Goal: Task Accomplishment & Management: Manage account settings

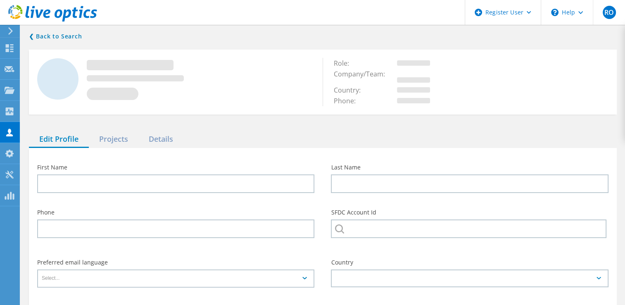
type input "[PERSON_NAME]"
type input "Drinker [PERSON_NAME] & [PERSON_NAME]"
type input "English"
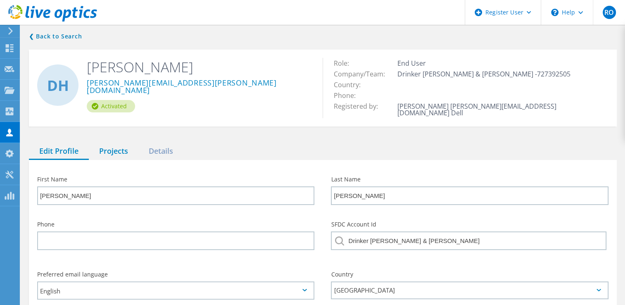
click at [124, 143] on div "Projects" at bounding box center [114, 151] width 50 height 17
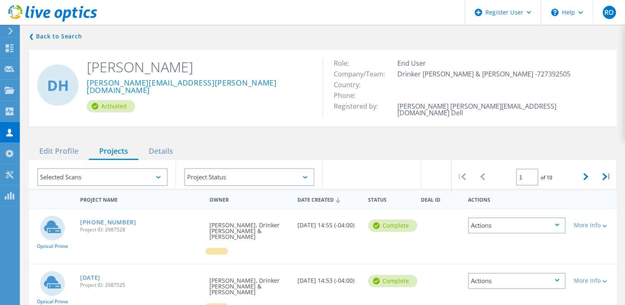
scroll to position [100, 0]
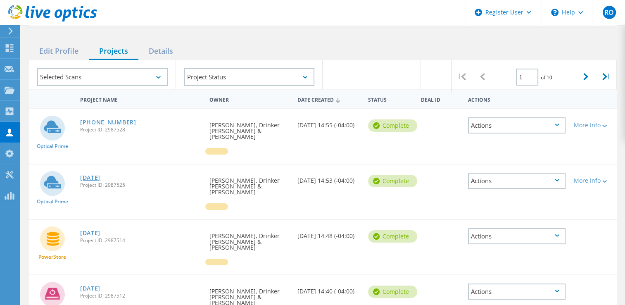
click at [98, 175] on link "2025-08-12" at bounding box center [90, 178] width 20 height 6
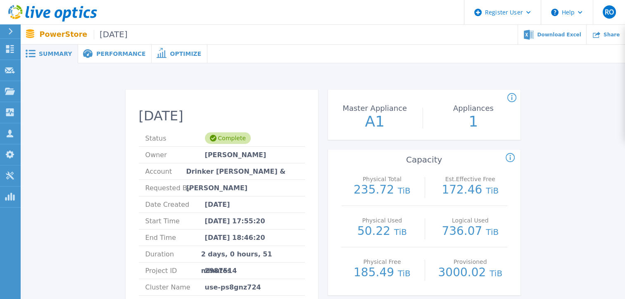
click at [101, 46] on div "Performance" at bounding box center [115, 54] width 74 height 19
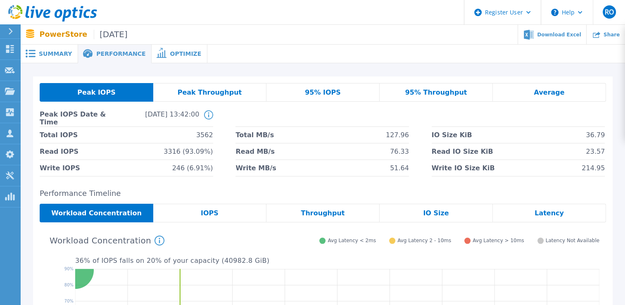
click at [152, 58] on div "Optimize" at bounding box center [180, 54] width 56 height 19
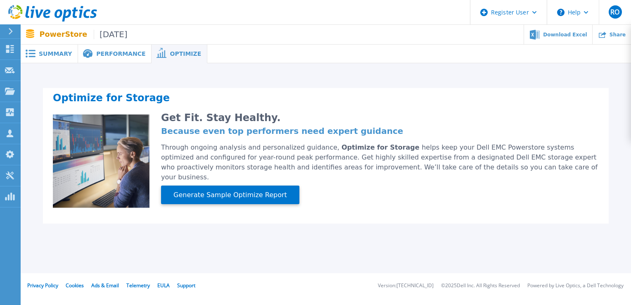
click at [112, 59] on div "Performance" at bounding box center [115, 54] width 74 height 19
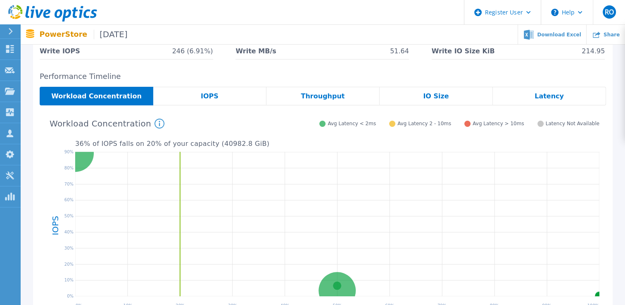
scroll to position [117, 0]
click at [201, 100] on div "IOPS" at bounding box center [209, 96] width 113 height 19
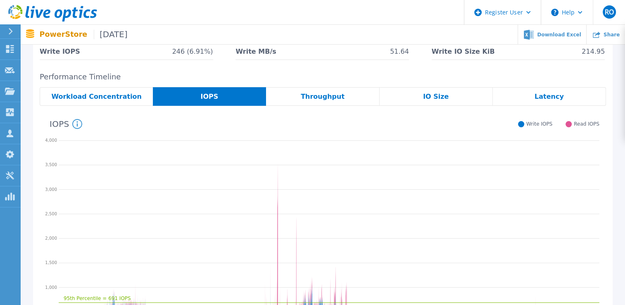
click at [303, 101] on div "Throughput" at bounding box center [322, 96] width 113 height 19
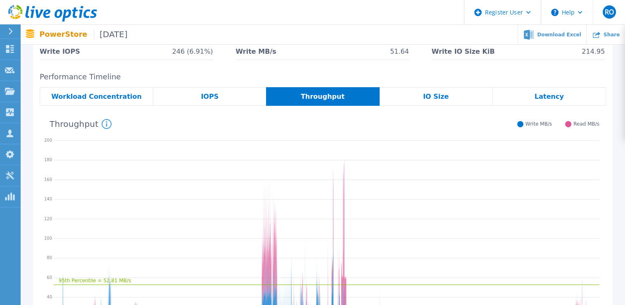
click at [416, 100] on div "IO Size" at bounding box center [436, 96] width 113 height 19
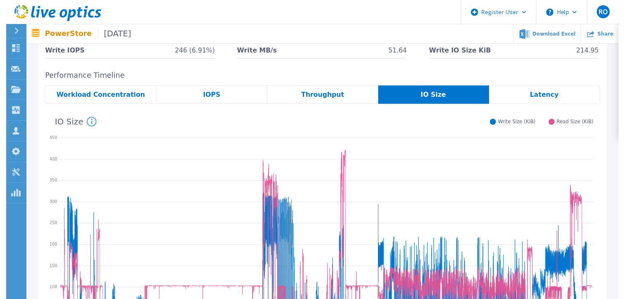
scroll to position [0, 0]
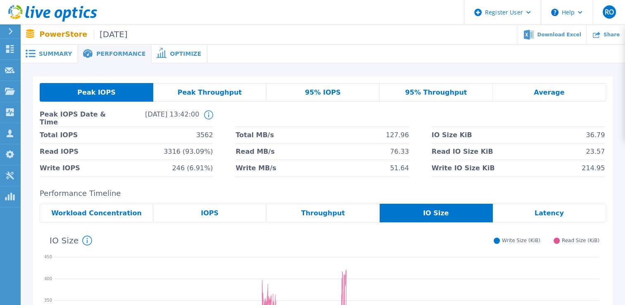
click at [63, 55] on span "Summary" at bounding box center [55, 54] width 33 height 6
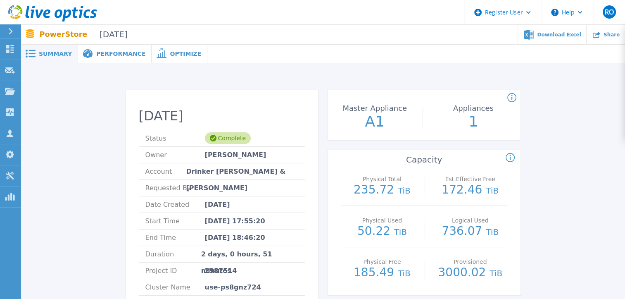
click at [111, 58] on div "Performance" at bounding box center [115, 54] width 74 height 19
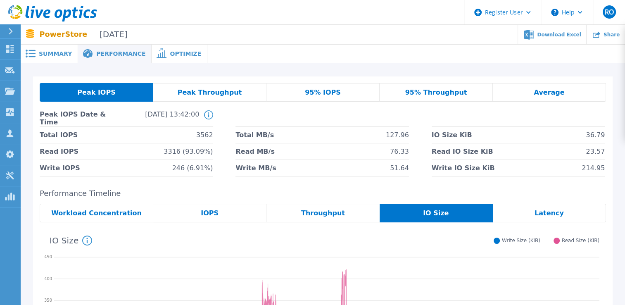
click at [55, 54] on span "Summary" at bounding box center [55, 54] width 33 height 6
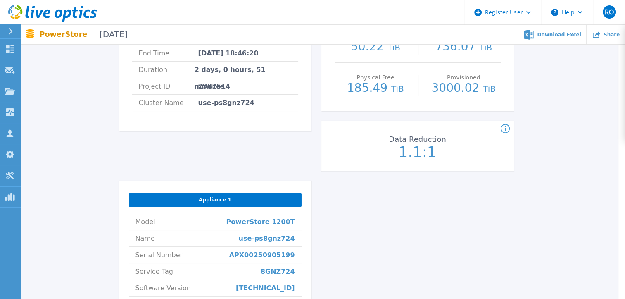
scroll to position [185, 7]
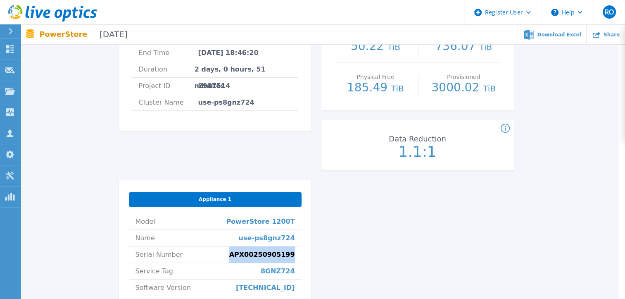
drag, startPoint x: 296, startPoint y: 254, endPoint x: 239, endPoint y: 259, distance: 57.2
click at [239, 259] on li "Serial Number APX00250905199" at bounding box center [215, 254] width 173 height 17
copy span "APX00250905199"
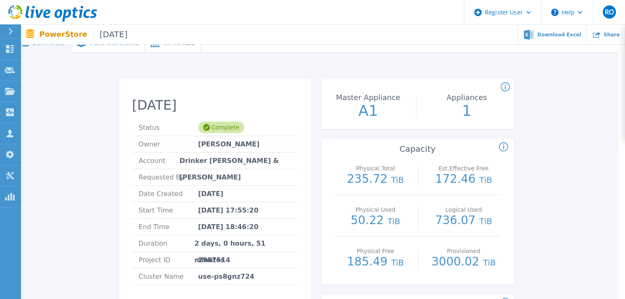
scroll to position [0, 7]
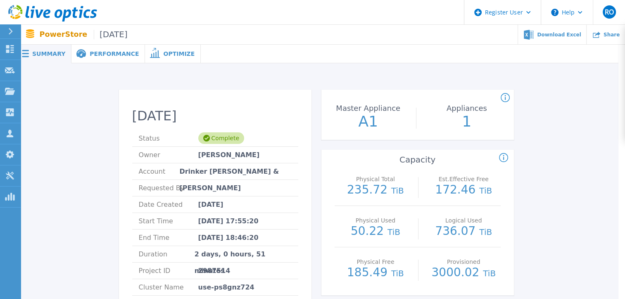
click at [102, 57] on div "Performance" at bounding box center [108, 54] width 74 height 19
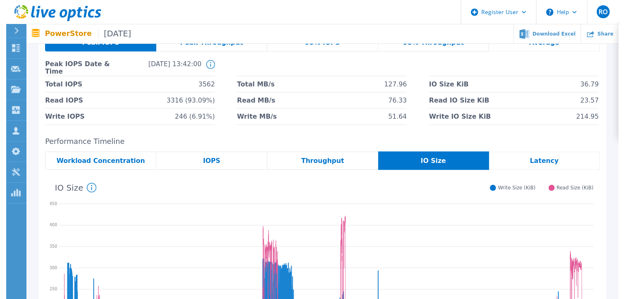
scroll to position [0, 0]
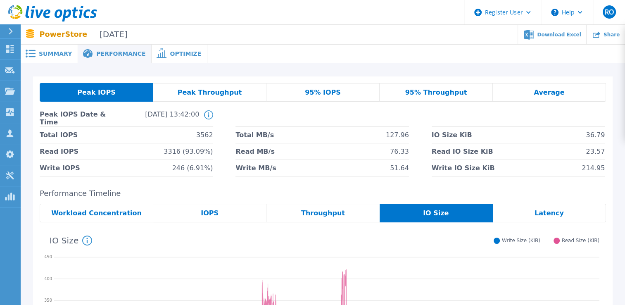
click at [40, 51] on span "Summary" at bounding box center [55, 54] width 33 height 6
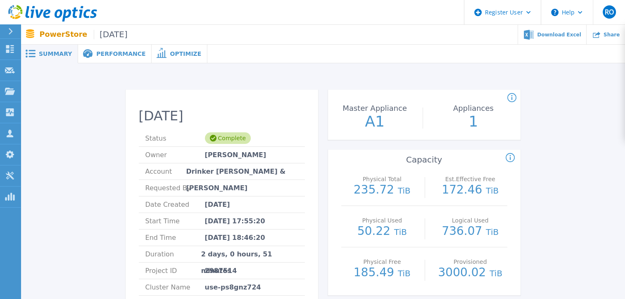
click at [112, 62] on div "Performance" at bounding box center [115, 54] width 74 height 19
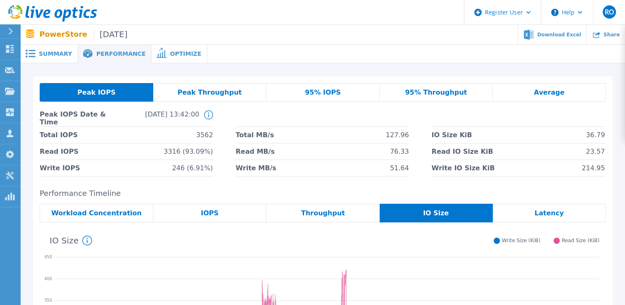
click at [47, 52] on span "Summary" at bounding box center [55, 54] width 33 height 6
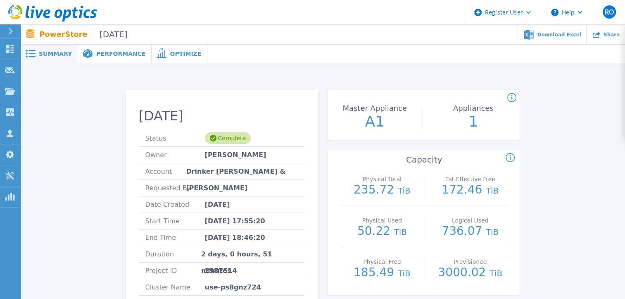
click at [100, 56] on span "Performance" at bounding box center [120, 54] width 49 height 6
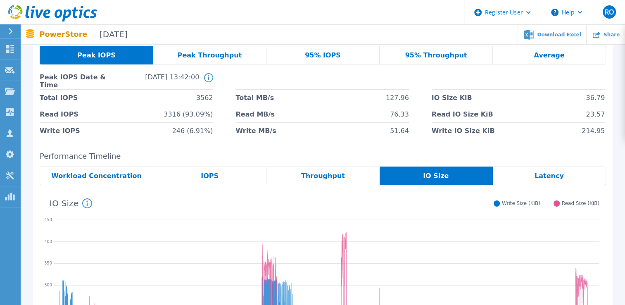
scroll to position [29, 0]
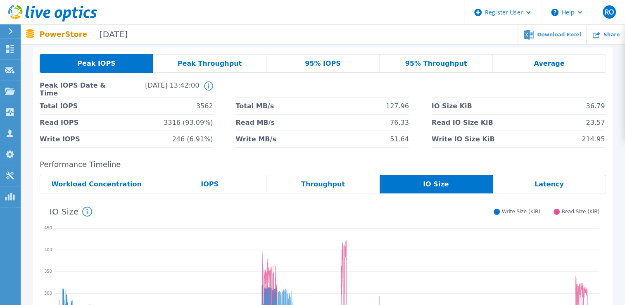
click at [174, 182] on div "IOPS" at bounding box center [209, 184] width 113 height 19
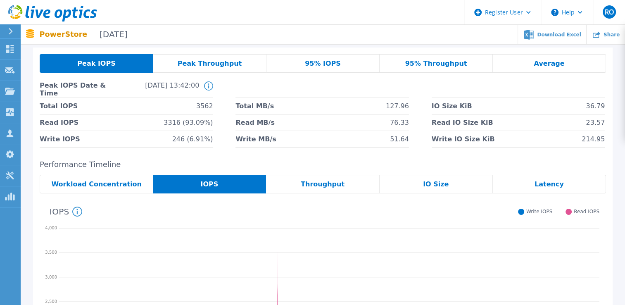
click at [502, 64] on div "Average" at bounding box center [549, 63] width 113 height 19
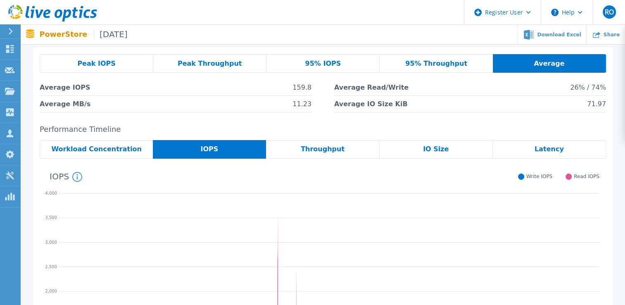
click at [104, 62] on span "Peak IOPS" at bounding box center [96, 63] width 38 height 7
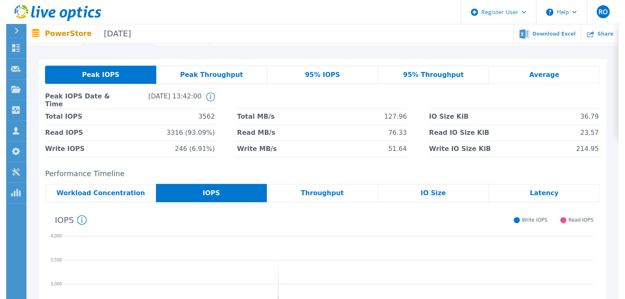
scroll to position [0, 0]
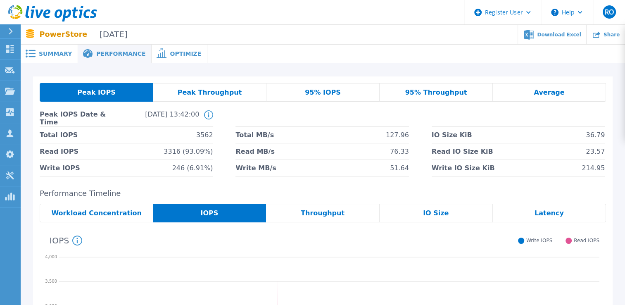
click at [54, 59] on div "Summary" at bounding box center [49, 54] width 57 height 19
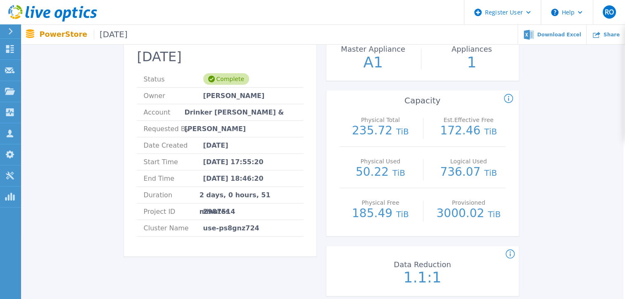
scroll to position [0, 2]
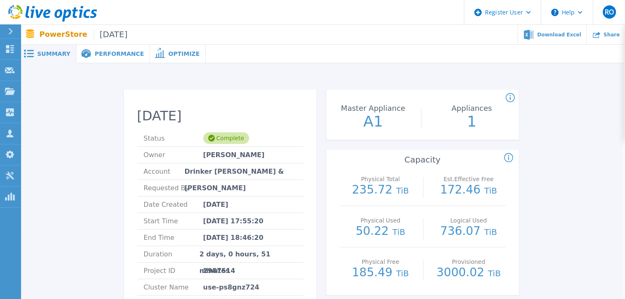
click at [96, 55] on span "Performance" at bounding box center [119, 54] width 49 height 6
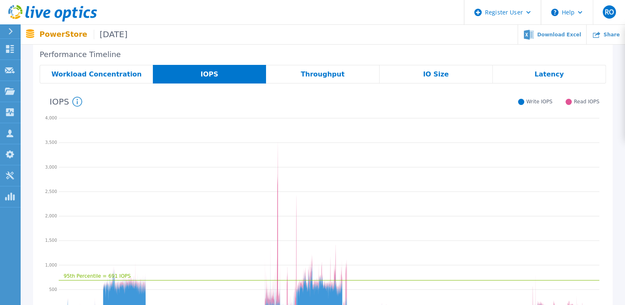
scroll to position [138, 0]
click at [528, 78] on div "Latency" at bounding box center [549, 74] width 113 height 19
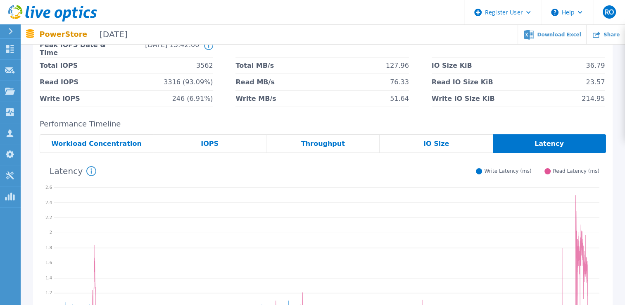
scroll to position [69, 0]
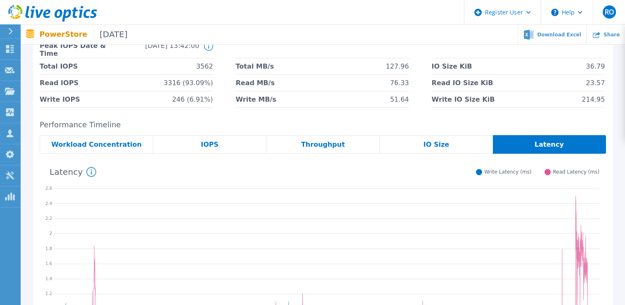
click at [99, 146] on span "Workload Concentration" at bounding box center [96, 144] width 90 height 7
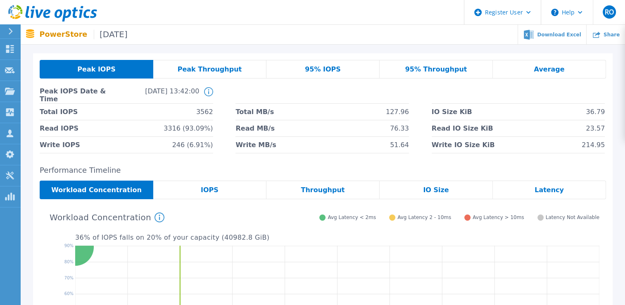
scroll to position [13, 0]
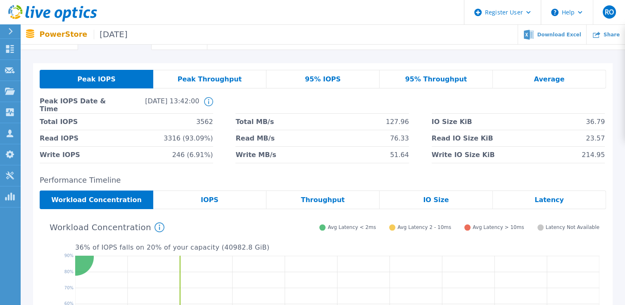
click at [174, 200] on div "IOPS" at bounding box center [209, 199] width 113 height 19
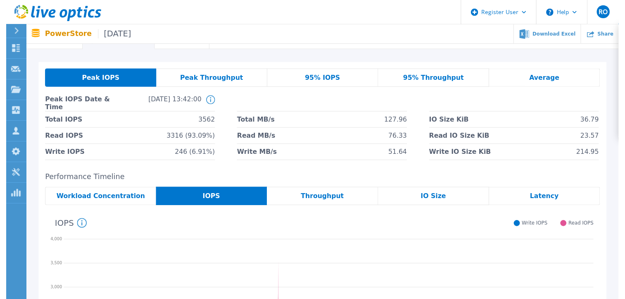
scroll to position [0, 0]
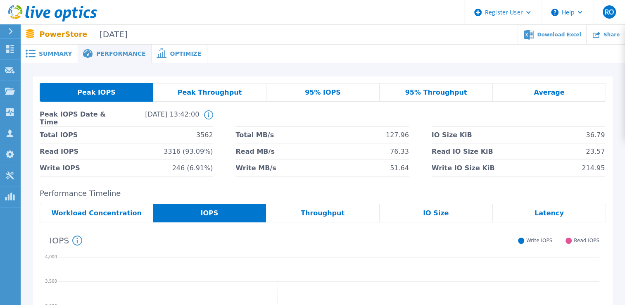
click at [62, 57] on span "Summary" at bounding box center [55, 54] width 33 height 6
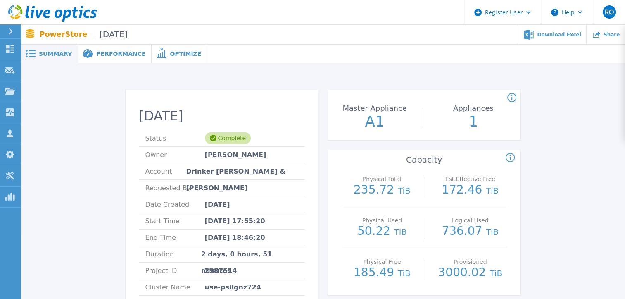
click at [107, 53] on span "Performance" at bounding box center [120, 54] width 49 height 6
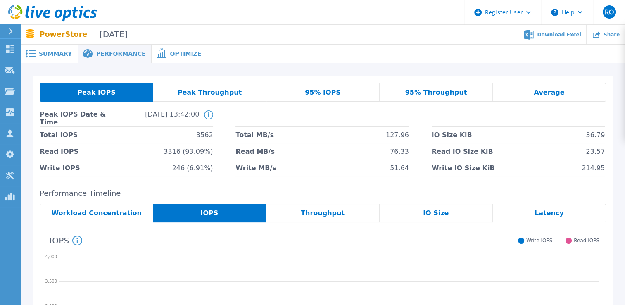
click at [59, 51] on span "Summary" at bounding box center [55, 54] width 33 height 6
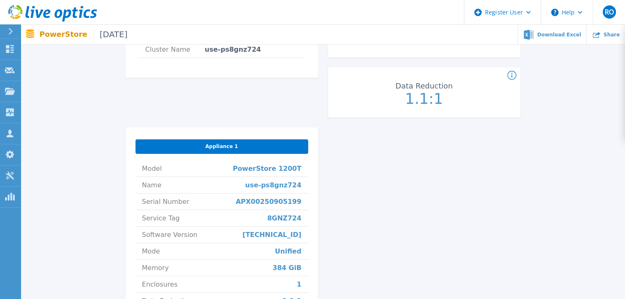
scroll to position [237, 0]
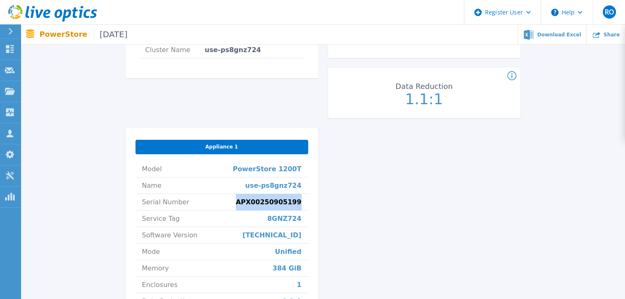
drag, startPoint x: 302, startPoint y: 201, endPoint x: 248, endPoint y: 199, distance: 54.6
click at [248, 199] on li "Serial Number APX00250905199" at bounding box center [222, 202] width 173 height 17
copy span "APX00250905199"
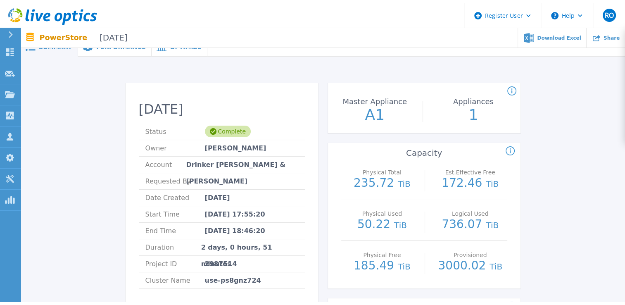
scroll to position [0, 0]
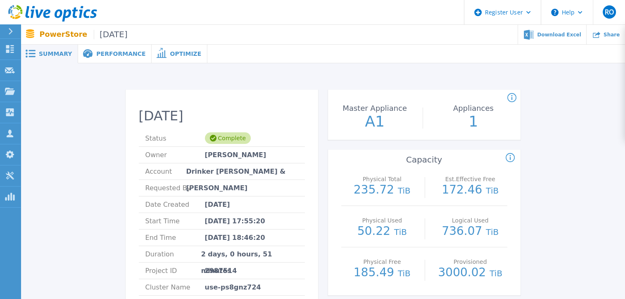
click at [109, 59] on div "Performance" at bounding box center [115, 54] width 74 height 19
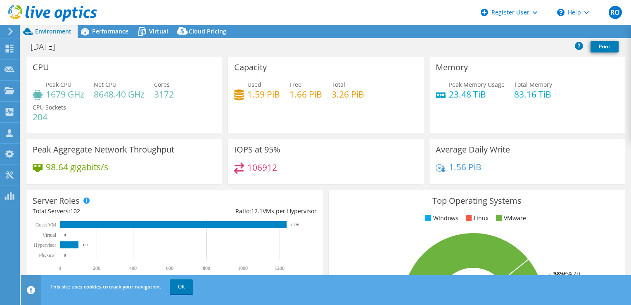
select select "USD"
click at [370, 229] on div "Top Operating Systems Windows Linux VMware 89.2% ESXi 8.0 9.8% ESXi 7.0 1.0% ES…" at bounding box center [477, 289] width 297 height 198
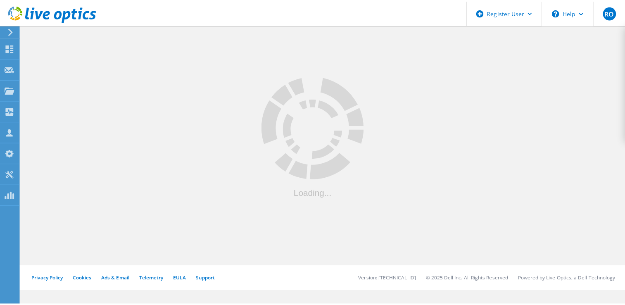
scroll to position [40, 0]
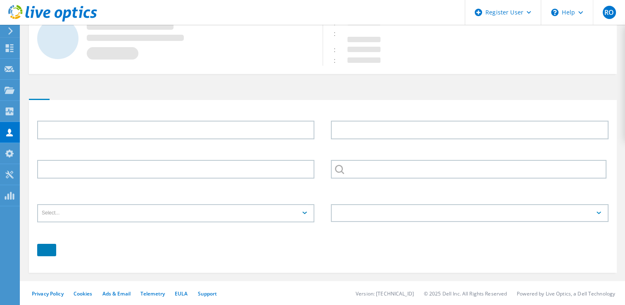
type input "[PERSON_NAME]"
type input "Drinker [PERSON_NAME] & [PERSON_NAME]"
type input "English"
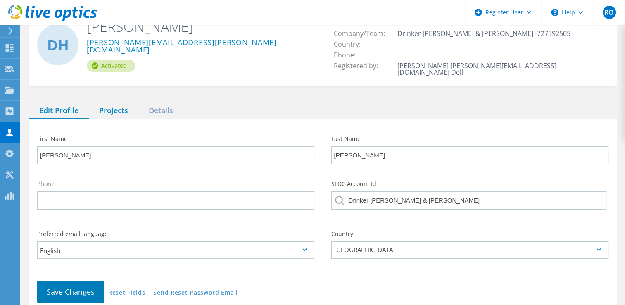
click at [126, 103] on div "Projects" at bounding box center [114, 110] width 50 height 17
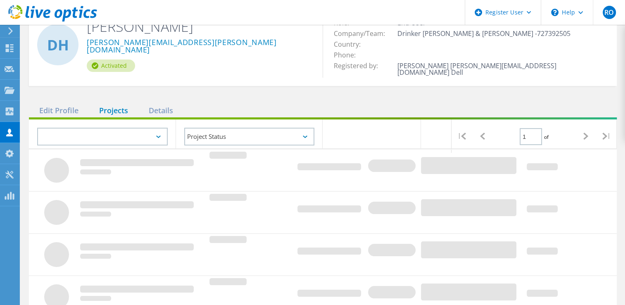
scroll to position [330, 0]
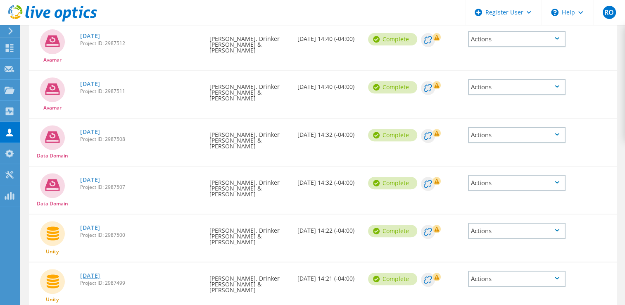
click at [98, 273] on link "[DATE]" at bounding box center [90, 276] width 20 height 6
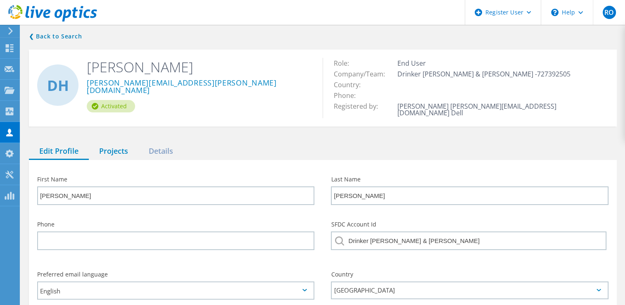
click at [124, 144] on div "Projects" at bounding box center [114, 151] width 50 height 17
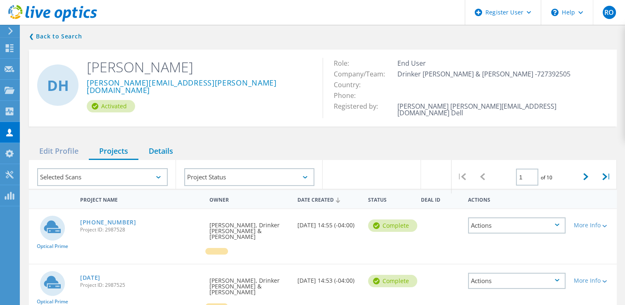
click at [164, 147] on div "Details" at bounding box center [160, 151] width 45 height 17
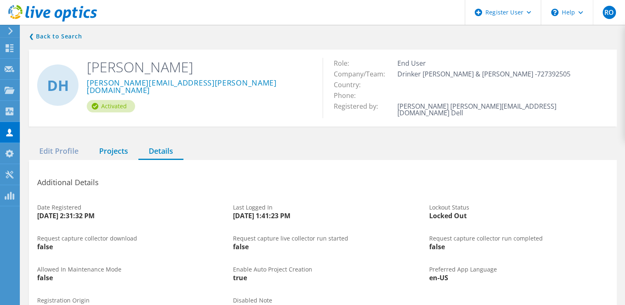
click at [126, 150] on div "Projects" at bounding box center [114, 151] width 50 height 17
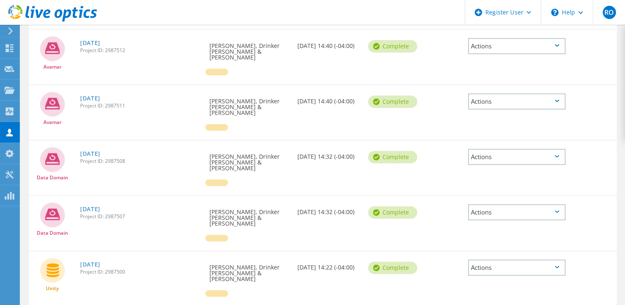
scroll to position [422, 0]
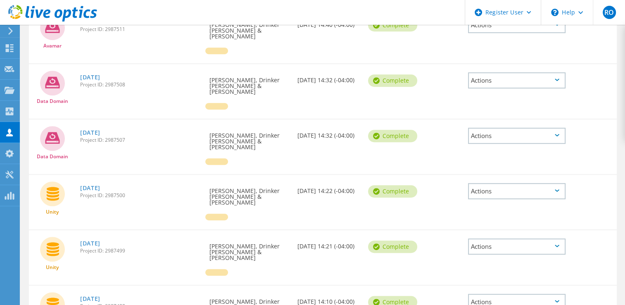
click at [90, 248] on span "Project ID: 2987499" at bounding box center [140, 250] width 121 height 5
click at [88, 240] on link "[DATE]" at bounding box center [90, 243] width 20 height 6
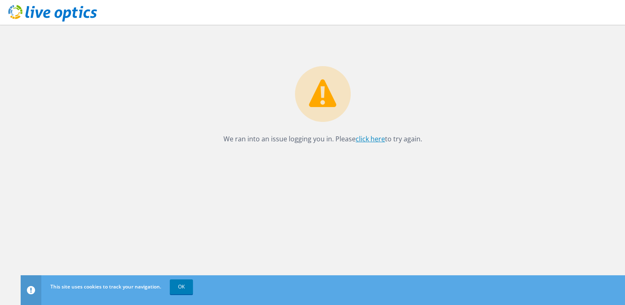
click at [361, 138] on link "click here" at bounding box center [370, 138] width 29 height 9
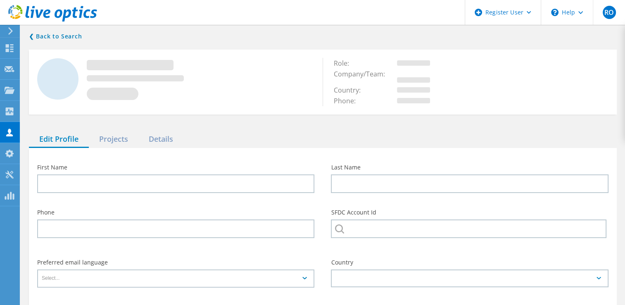
type input "[PERSON_NAME]"
type input "Drinker [PERSON_NAME] & [PERSON_NAME]"
type input "English"
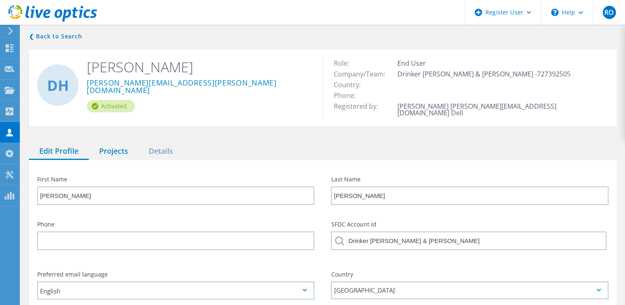
click at [114, 143] on div "Projects" at bounding box center [114, 151] width 50 height 17
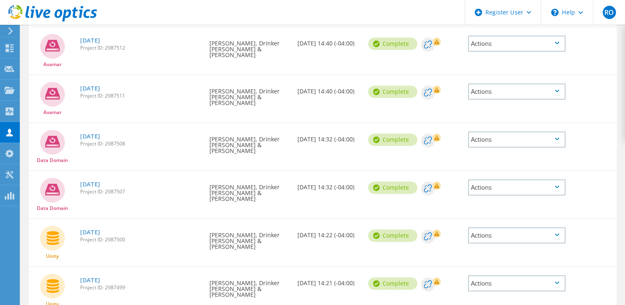
scroll to position [349, 0]
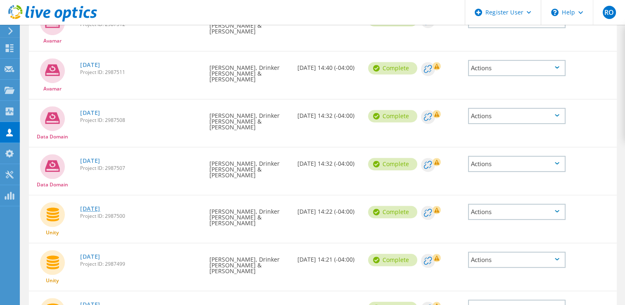
click at [98, 206] on link "[DATE]" at bounding box center [90, 209] width 20 height 6
